Goal: Task Accomplishment & Management: Manage account settings

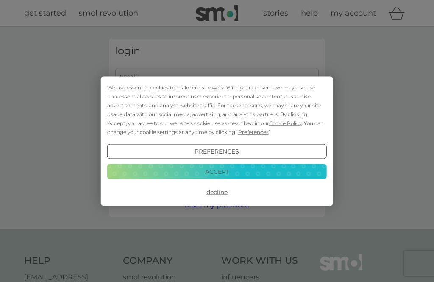
click at [222, 191] on button "Decline" at bounding box center [216, 191] width 219 height 15
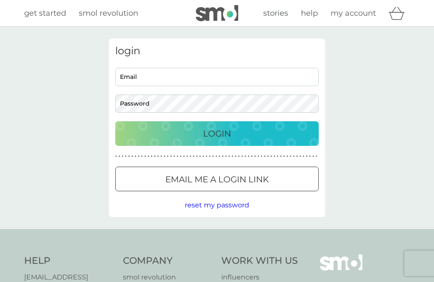
click at [199, 77] on input "Email" at bounding box center [216, 77] width 203 height 18
click at [206, 75] on input "Email" at bounding box center [216, 77] width 203 height 18
type input "[EMAIL_ADDRESS][DOMAIN_NAME]"
click at [236, 129] on div "Login" at bounding box center [217, 134] width 186 height 14
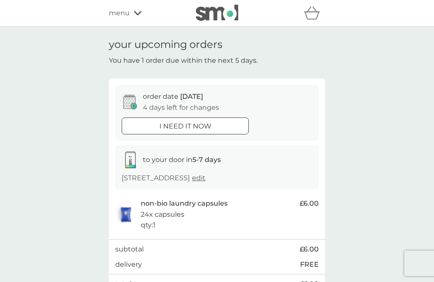
click at [130, 14] on div "menu" at bounding box center [145, 13] width 72 height 11
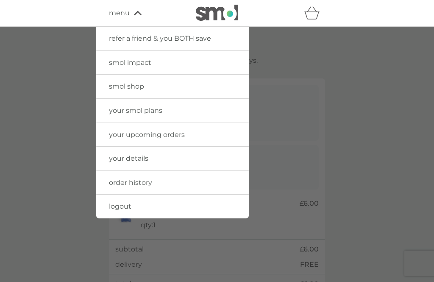
click at [194, 110] on link "your smol plans" at bounding box center [172, 111] width 152 height 24
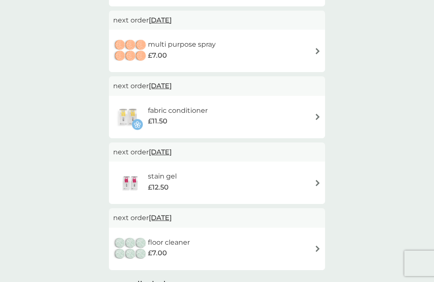
scroll to position [290, 0]
click at [14, 177] on div "combine your upcoming orders in one boxed delivery create my box find out more …" at bounding box center [217, 90] width 434 height 707
click at [318, 245] on img at bounding box center [317, 248] width 6 height 6
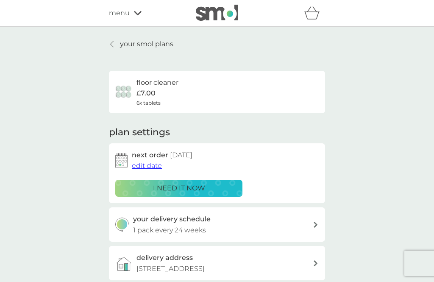
click at [124, 158] on img at bounding box center [121, 160] width 12 height 14
click at [148, 163] on span "edit date" at bounding box center [147, 165] width 30 height 8
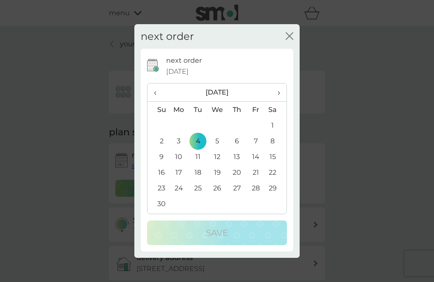
click at [153, 102] on th "‹" at bounding box center [158, 92] width 22 height 18
click at [221, 164] on td "15" at bounding box center [217, 157] width 19 height 16
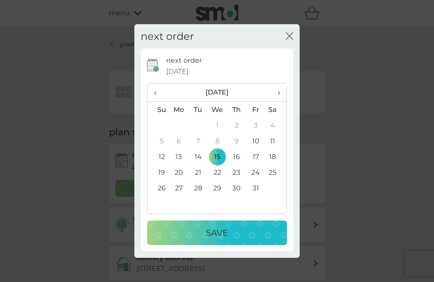
click at [242, 239] on div "Save" at bounding box center [216, 233] width 123 height 14
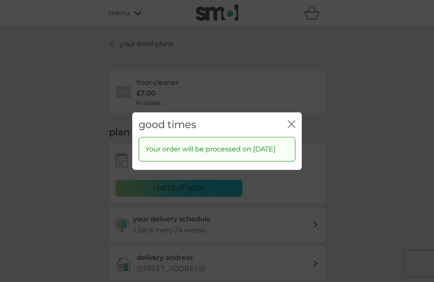
click at [294, 127] on icon "close" at bounding box center [292, 124] width 8 height 8
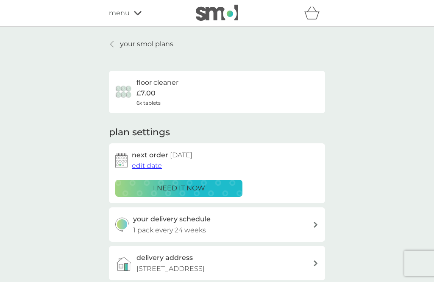
click at [144, 44] on p "your smol plans" at bounding box center [146, 44] width 53 height 11
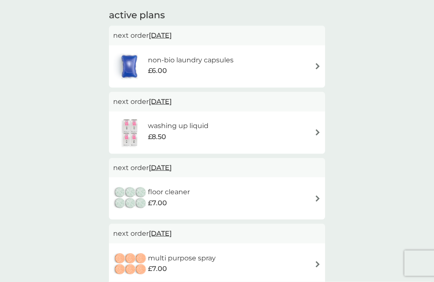
scroll to position [144, 0]
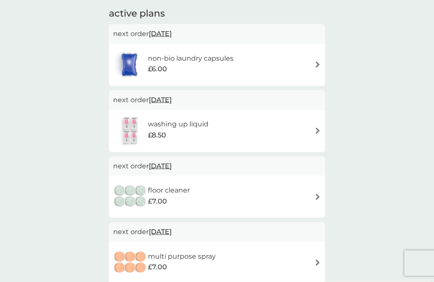
click at [319, 58] on div "non-bio laundry capsules £6.00" at bounding box center [217, 65] width 208 height 30
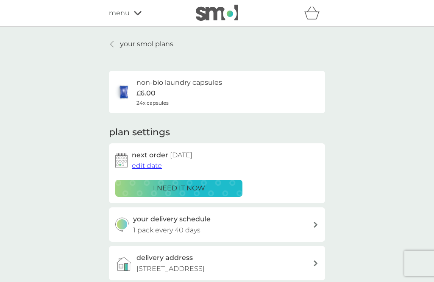
click at [149, 165] on span "edit date" at bounding box center [147, 165] width 30 height 8
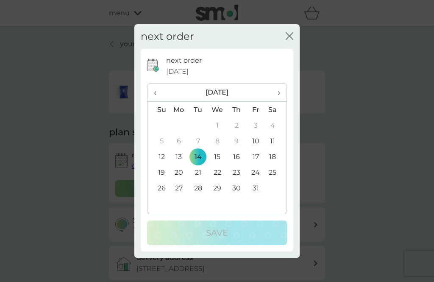
click at [219, 164] on td "15" at bounding box center [217, 157] width 19 height 16
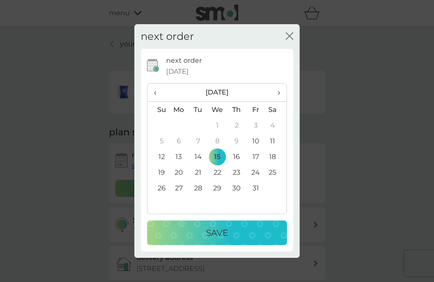
click at [238, 239] on div "Save" at bounding box center [216, 233] width 123 height 14
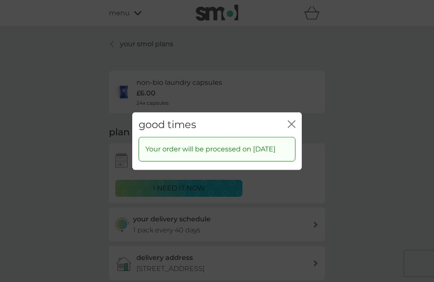
click at [292, 127] on icon "close" at bounding box center [292, 124] width 8 height 8
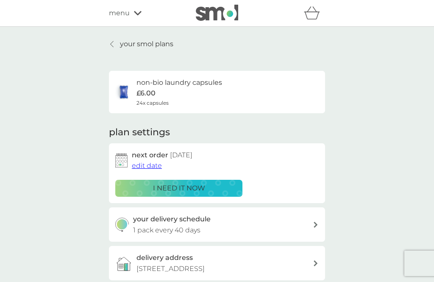
click at [130, 43] on p "your smol plans" at bounding box center [146, 44] width 53 height 11
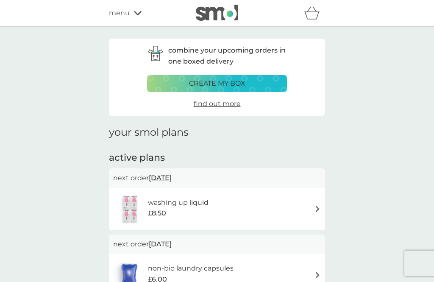
click at [140, 13] on icon at bounding box center [138, 13] width 8 height 4
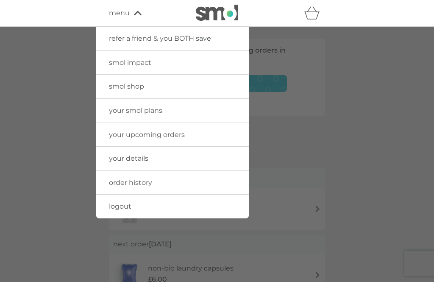
click at [175, 200] on link "logout" at bounding box center [172, 206] width 152 height 24
